Goal: Transaction & Acquisition: Obtain resource

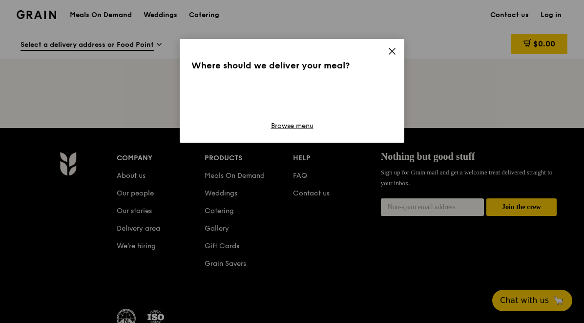
click at [393, 52] on icon at bounding box center [392, 51] width 6 height 6
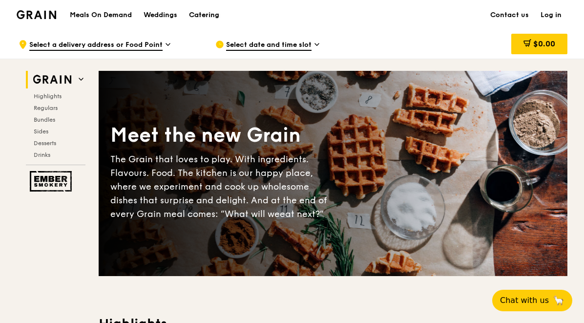
click at [214, 16] on div "Catering" at bounding box center [204, 14] width 30 height 29
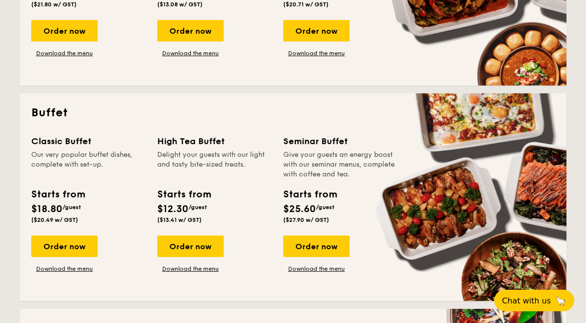
scroll to position [360, 0]
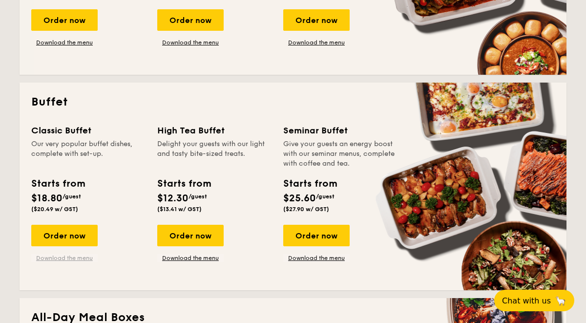
click at [84, 255] on link "Download the menu" at bounding box center [64, 258] width 66 height 8
click at [187, 258] on link "Download the menu" at bounding box center [190, 258] width 66 height 8
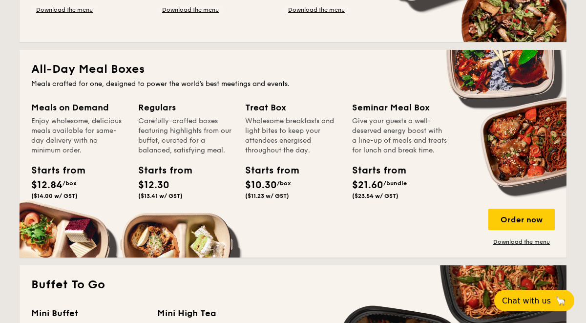
scroll to position [619, 0]
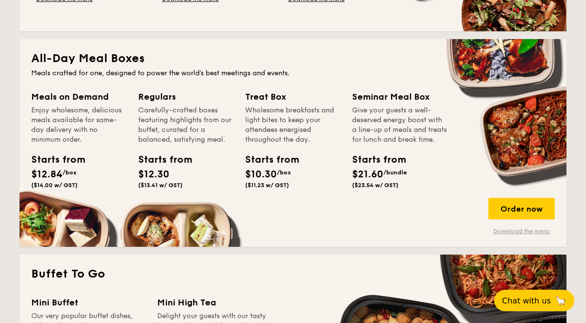
click at [512, 232] on link "Download the menu" at bounding box center [521, 231] width 66 height 8
